Goal: Transaction & Acquisition: Purchase product/service

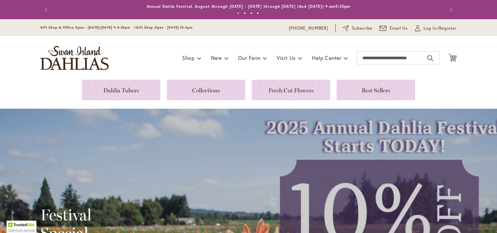
scroll to position [33, 0]
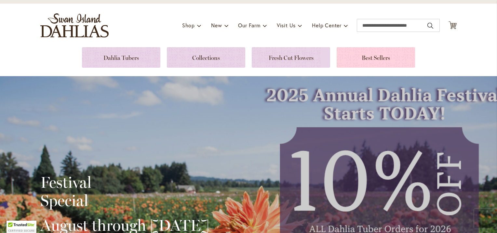
click at [372, 59] on link at bounding box center [376, 57] width 78 height 21
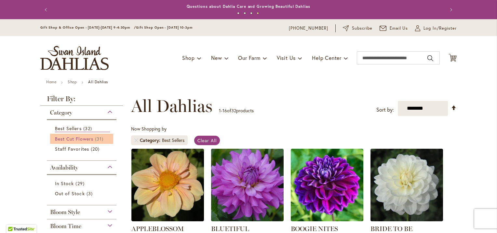
click at [74, 139] on span "Best Cut Flowers" at bounding box center [74, 139] width 38 height 6
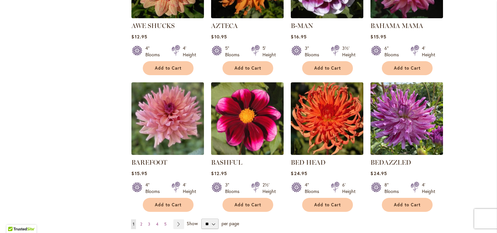
scroll to position [488, 0]
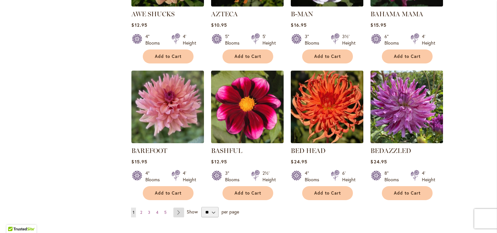
click at [177, 210] on link "Page Next" at bounding box center [178, 213] width 11 height 10
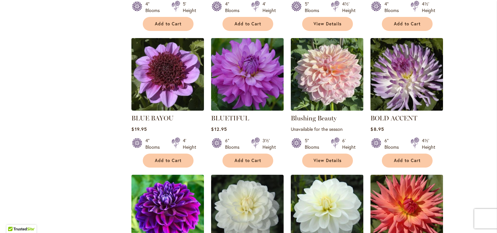
scroll to position [456, 0]
